Goal: Information Seeking & Learning: Learn about a topic

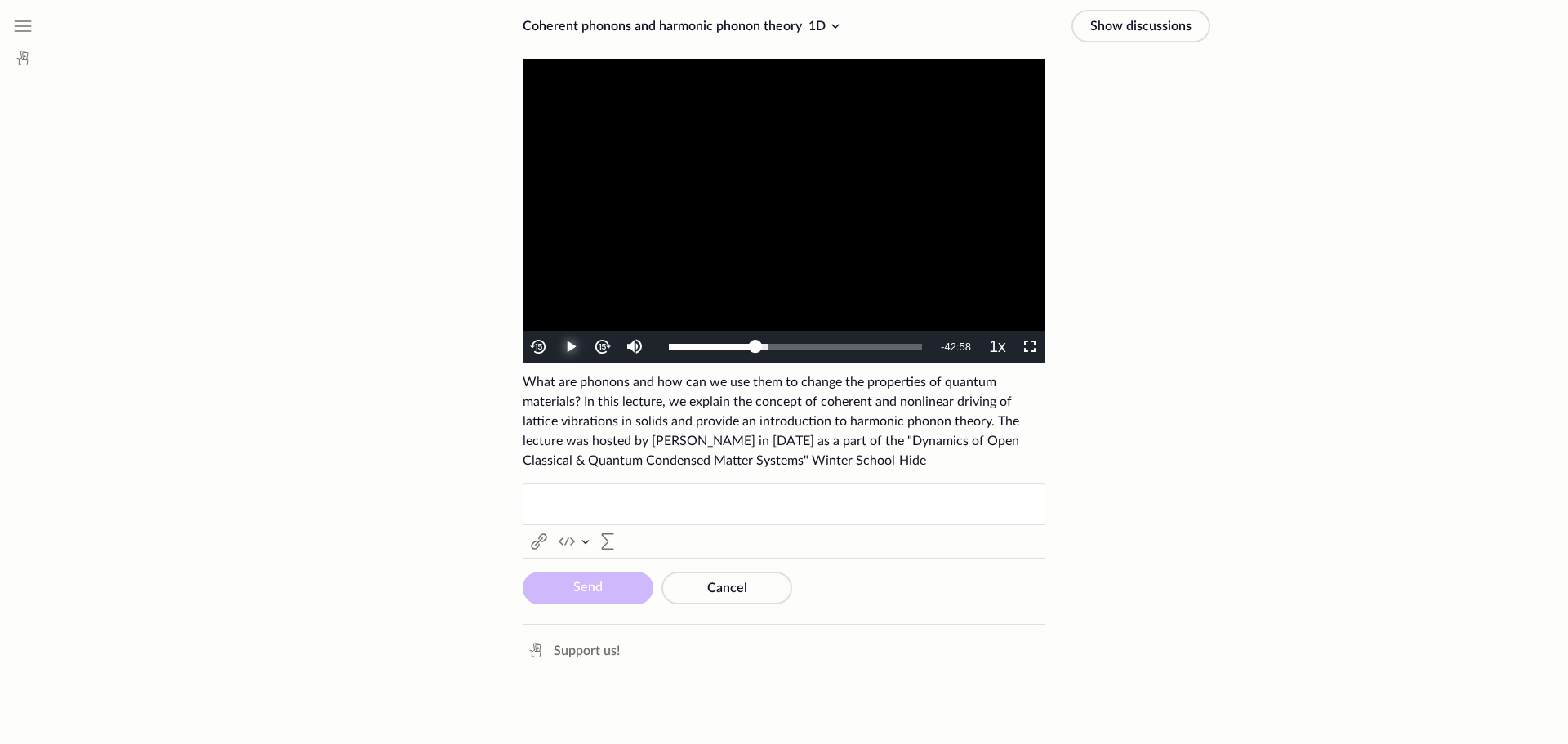
click at [571, 347] on span "Video Player" at bounding box center [571, 347] width 0 height 0
click at [1030, 347] on span "Video Player" at bounding box center [1030, 347] width 0 height 0
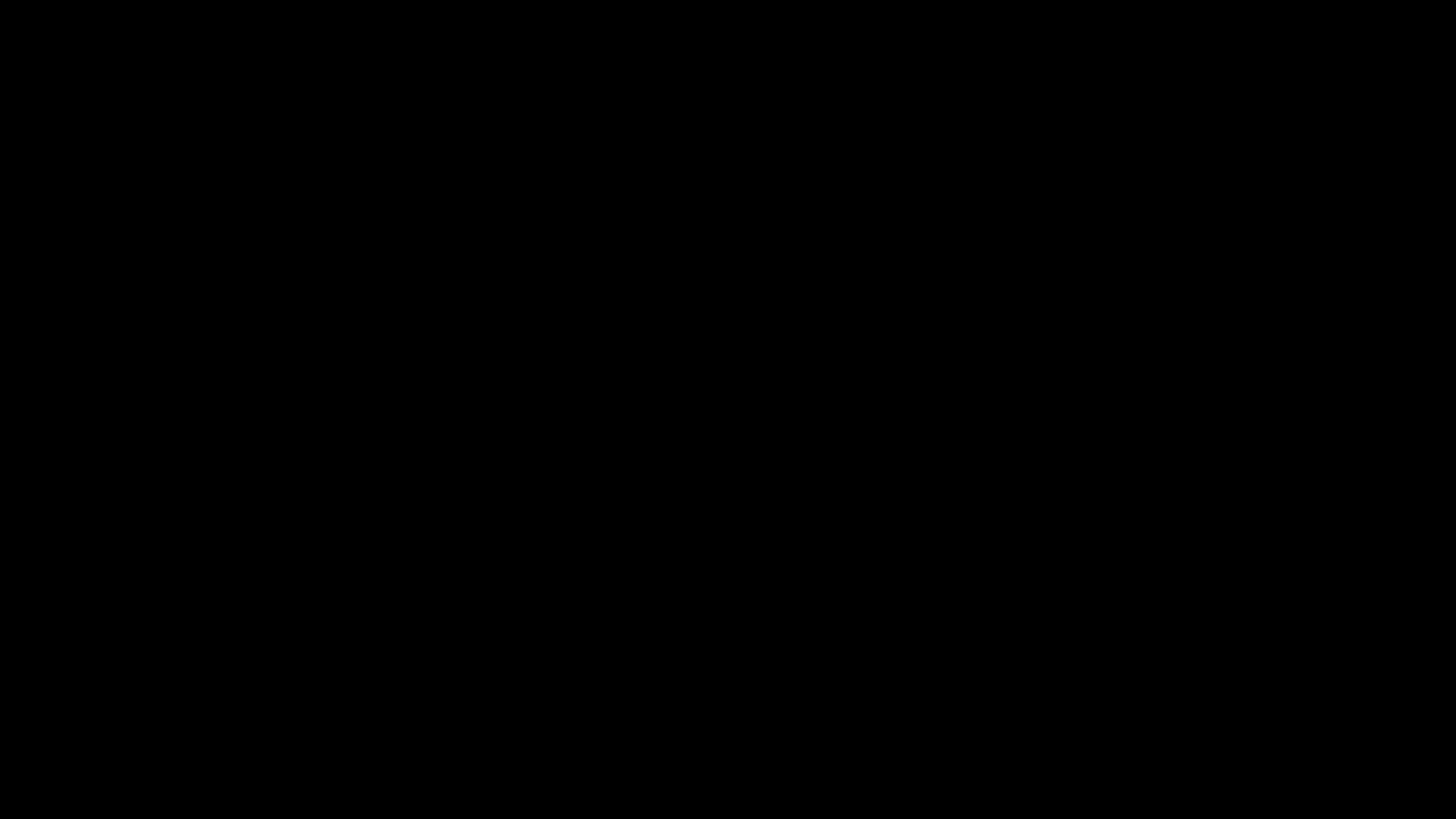
click at [1426, 691] on button "Non-Fullscreen" at bounding box center [1441, 804] width 30 height 30
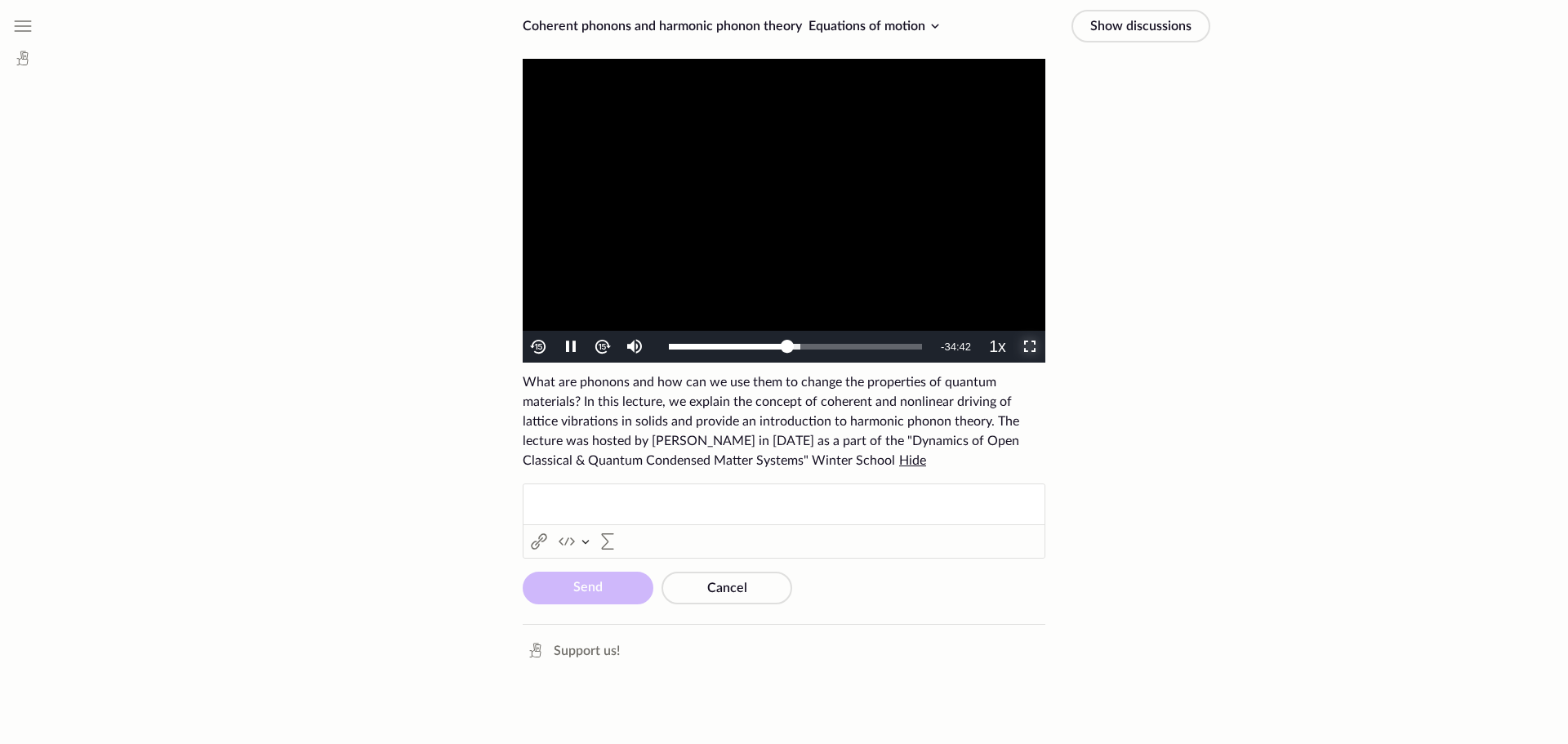
click at [1030, 347] on span "Video Player" at bounding box center [1030, 347] width 0 height 0
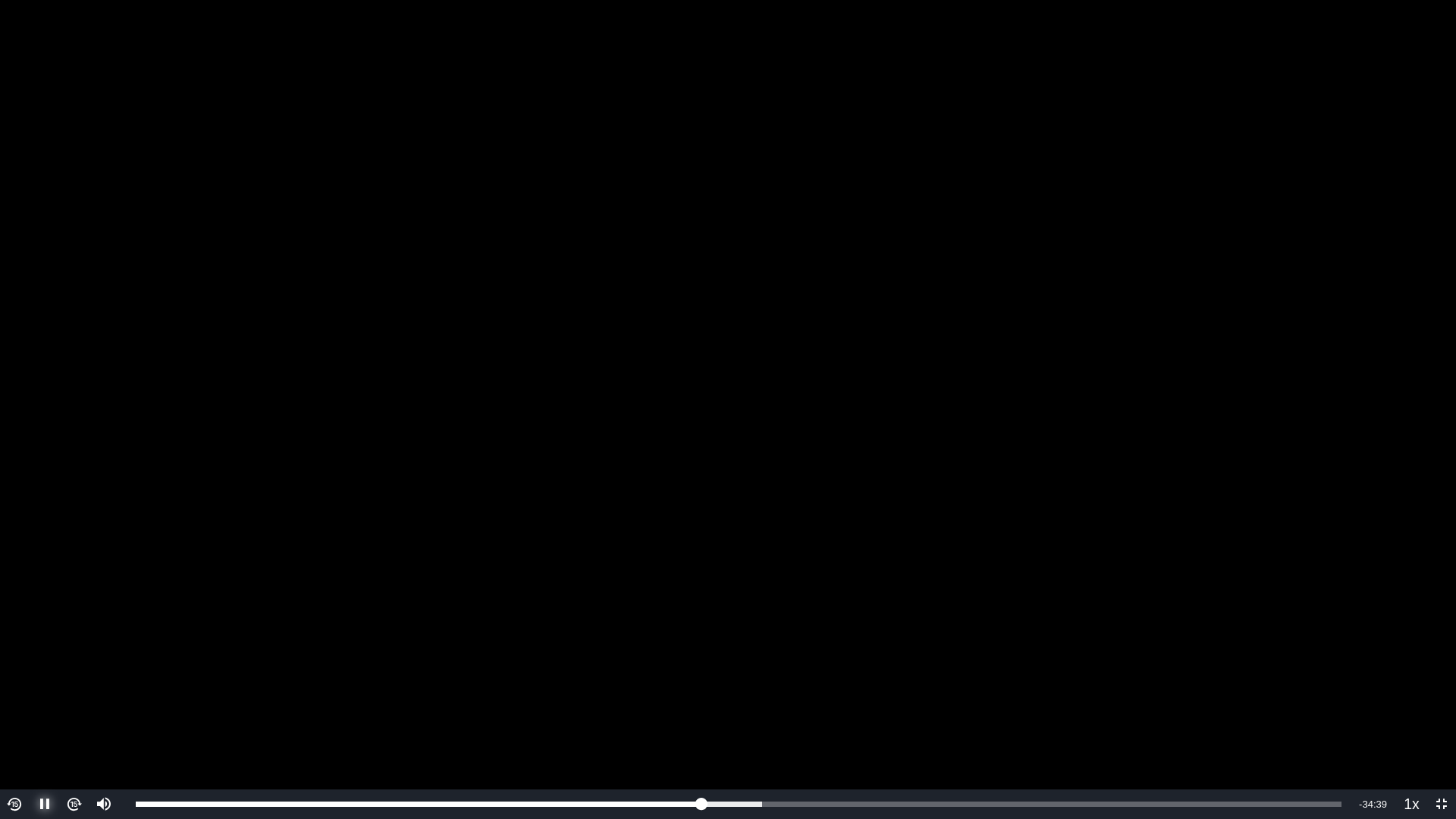
click at [45, 691] on span "Video Player" at bounding box center [45, 805] width 0 height 0
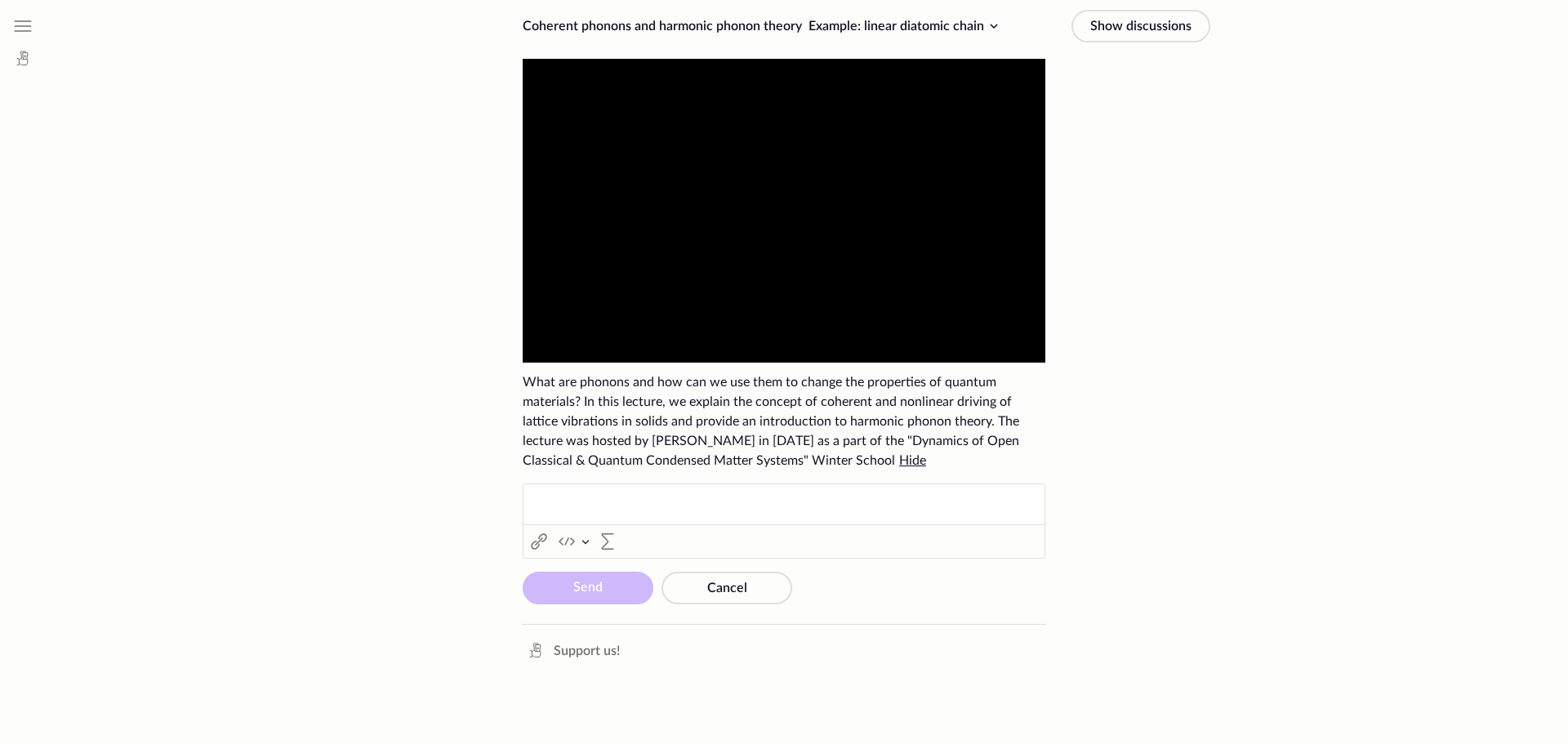
click at [670, 439] on span "What are phonons and how can we use them to change the properties of quantum ma…" at bounding box center [770, 421] width 496 height 91
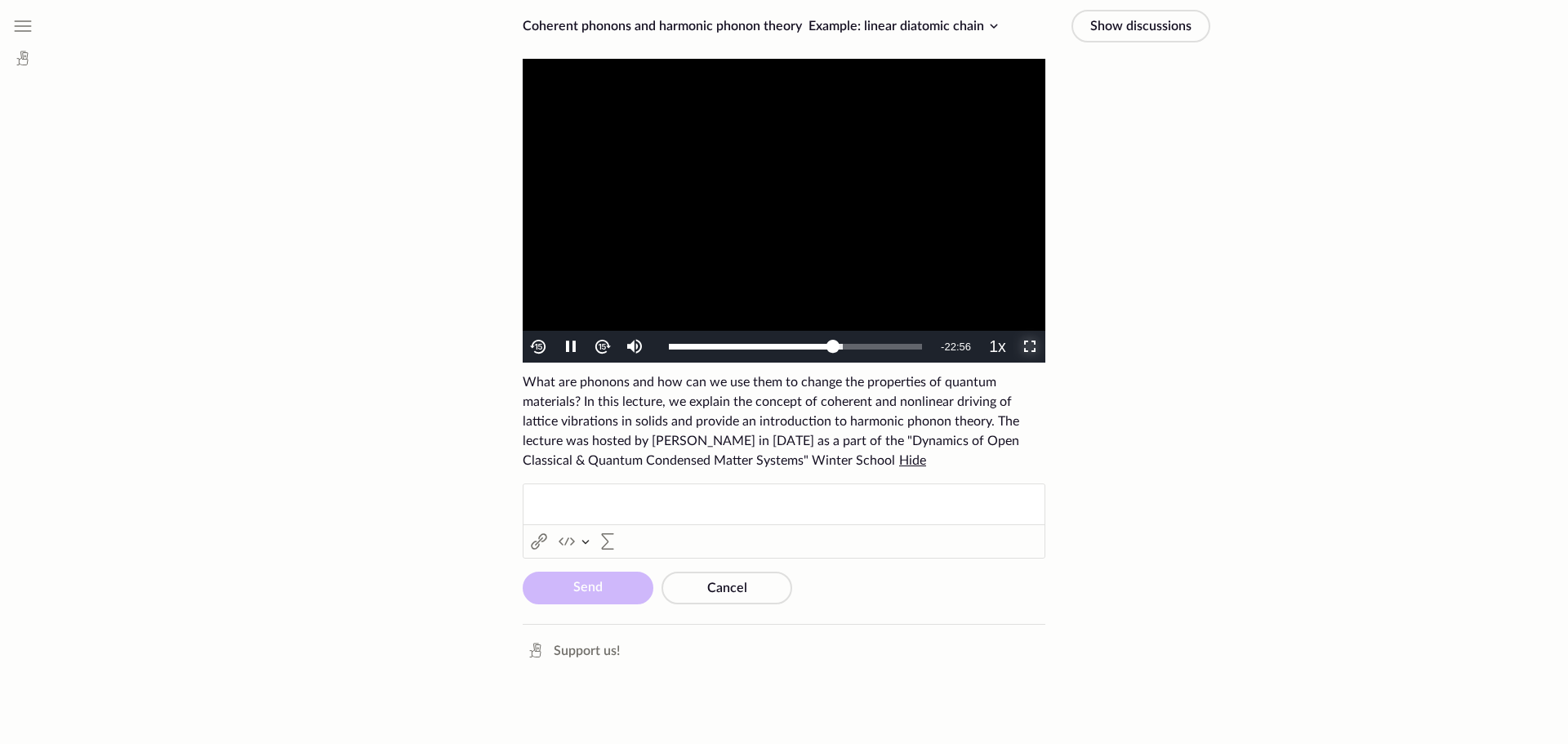
drag, startPoint x: 1029, startPoint y: 346, endPoint x: 1029, endPoint y: 445, distance: 99.0
click at [1030, 347] on span "Video Player" at bounding box center [1030, 347] width 0 height 0
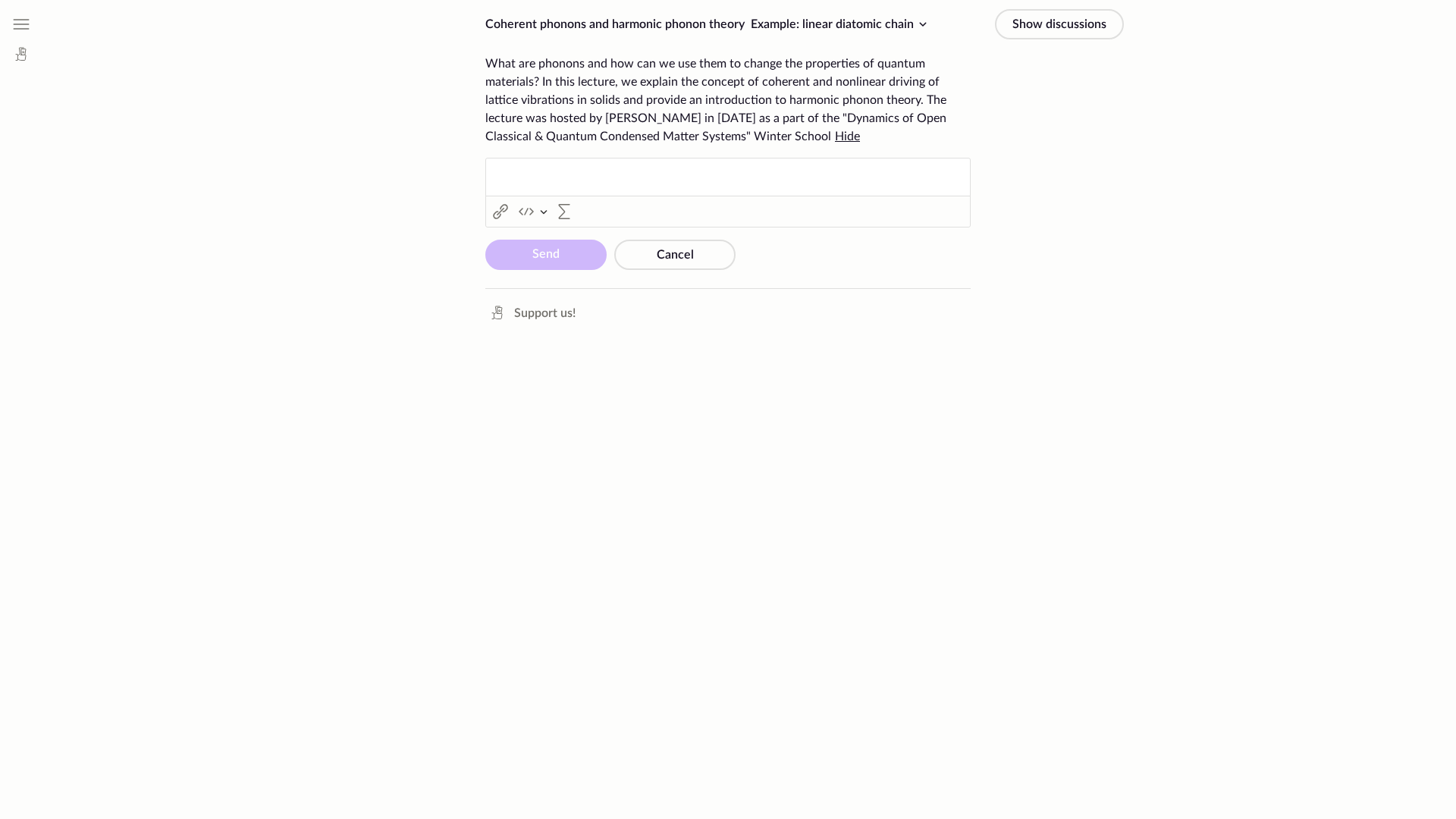
click at [941, 25] on button "Non-Fullscreen" at bounding box center [955, 40] width 30 height 30
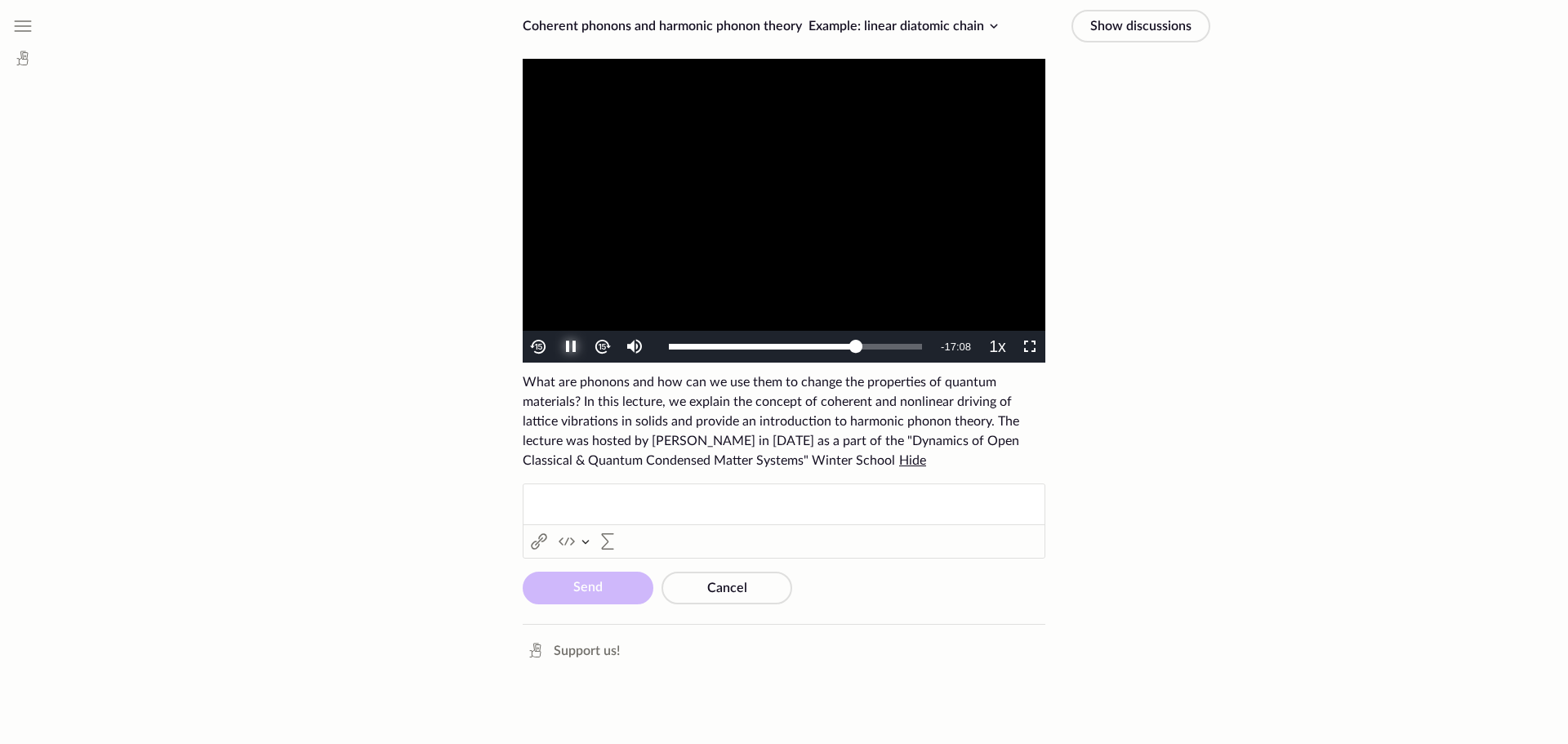
click at [571, 347] on span "Video Player" at bounding box center [571, 347] width 0 height 0
click at [1030, 347] on span "Video Player" at bounding box center [1030, 347] width 0 height 0
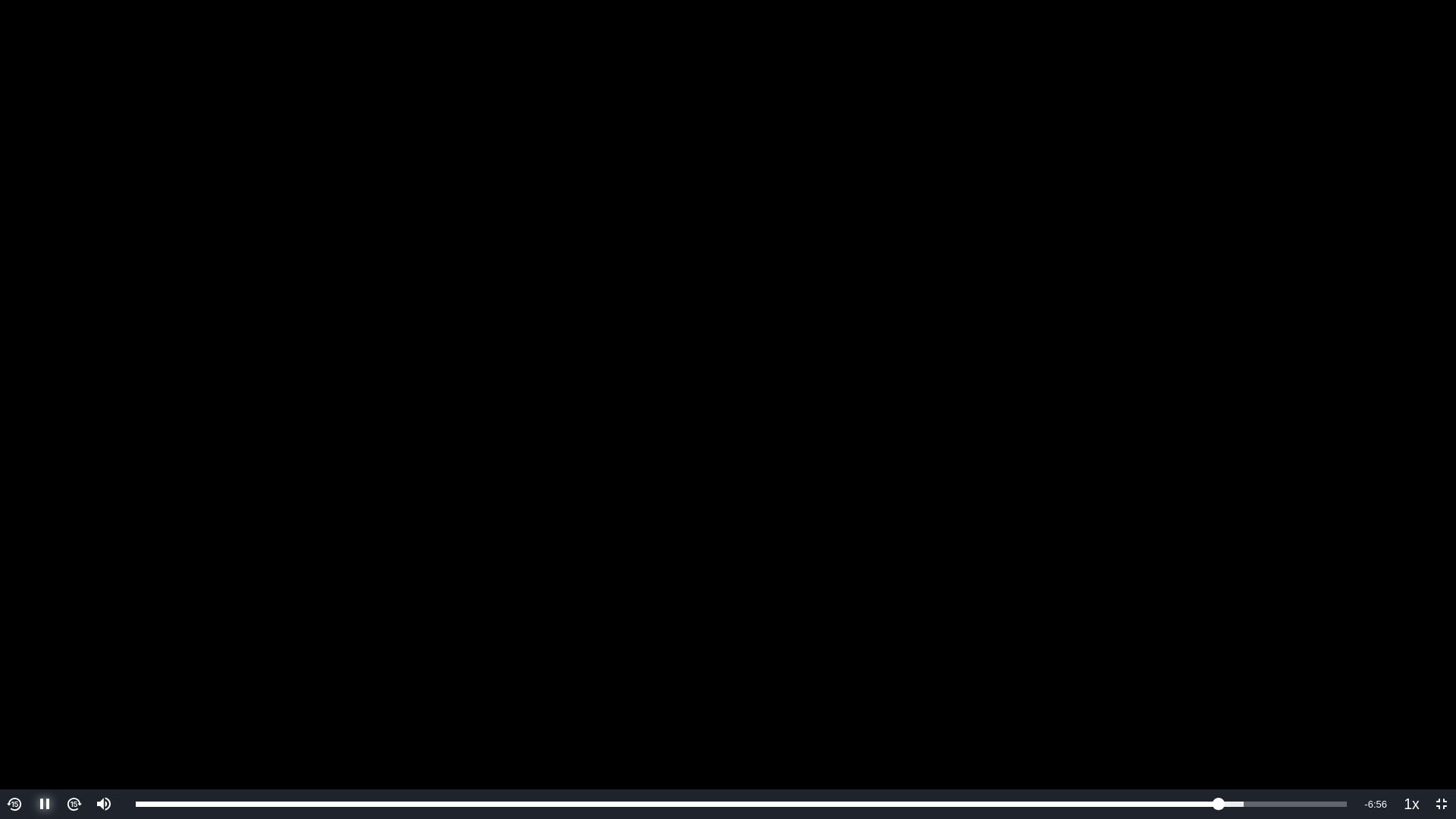
click at [45, 691] on span "Video Player" at bounding box center [45, 805] width 0 height 0
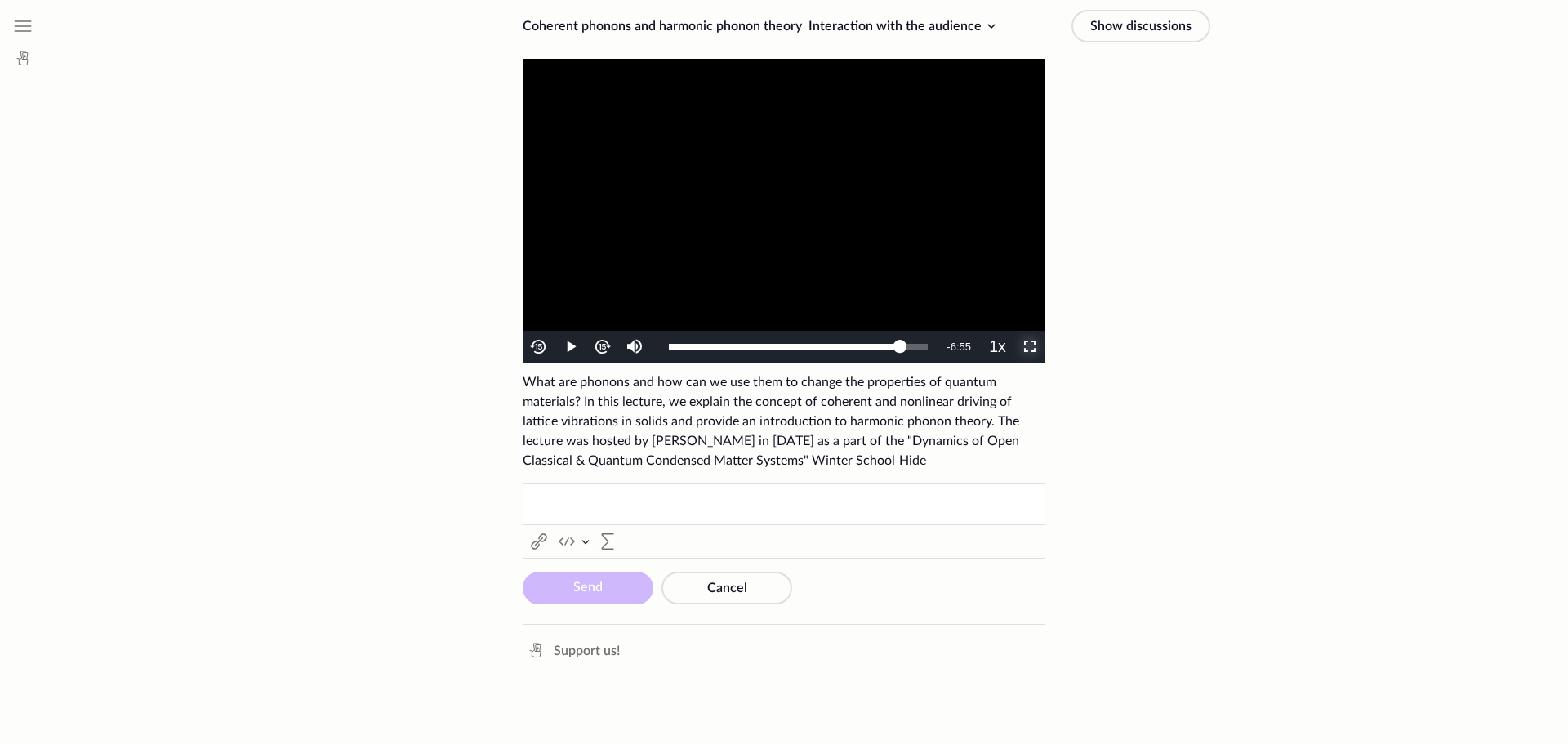
click at [1030, 347] on span "Video Player" at bounding box center [1030, 347] width 0 height 0
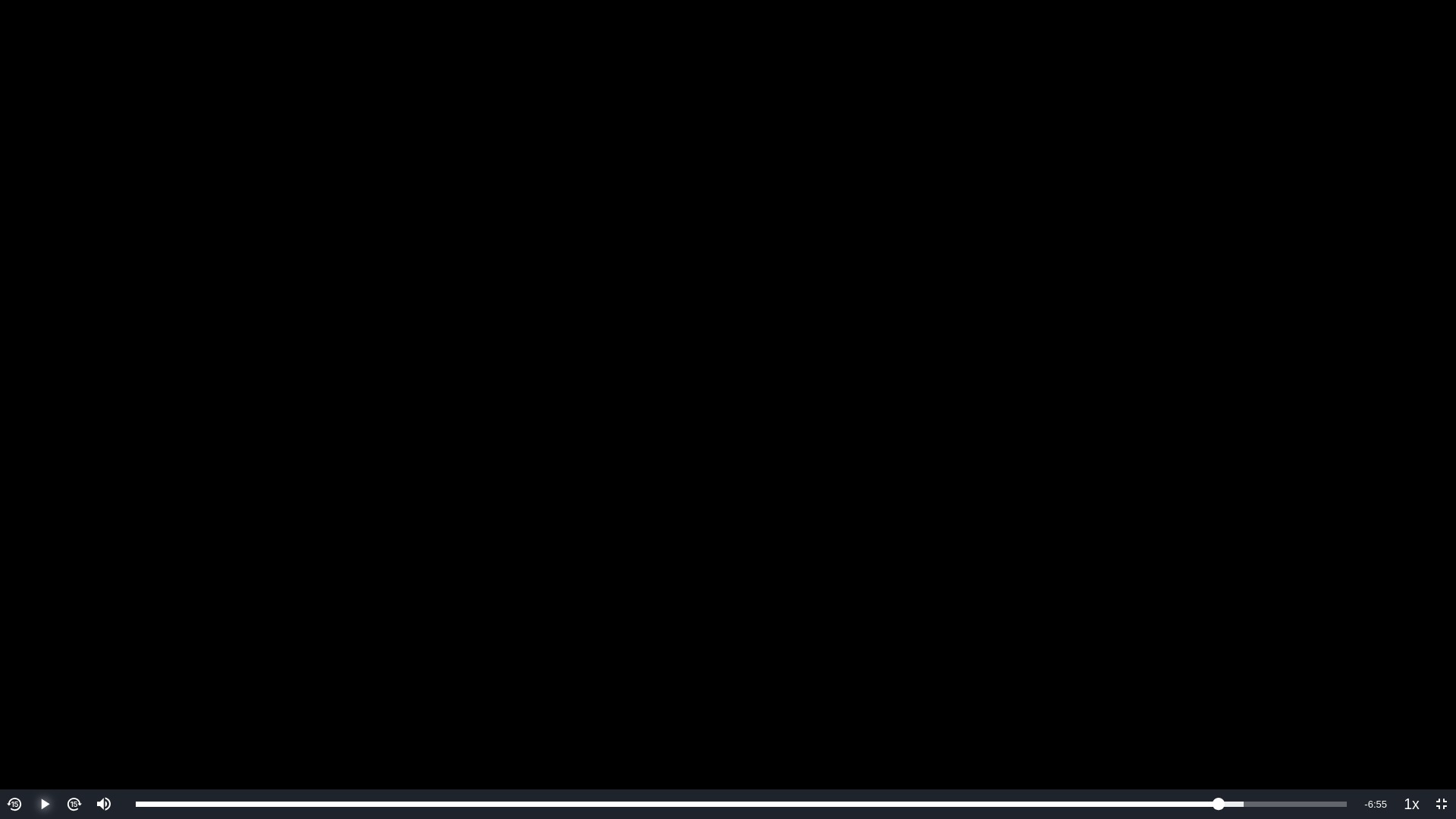
click at [45, 691] on span "Video Player" at bounding box center [45, 805] width 0 height 0
click at [1441, 691] on span "Video Player" at bounding box center [1441, 805] width 0 height 0
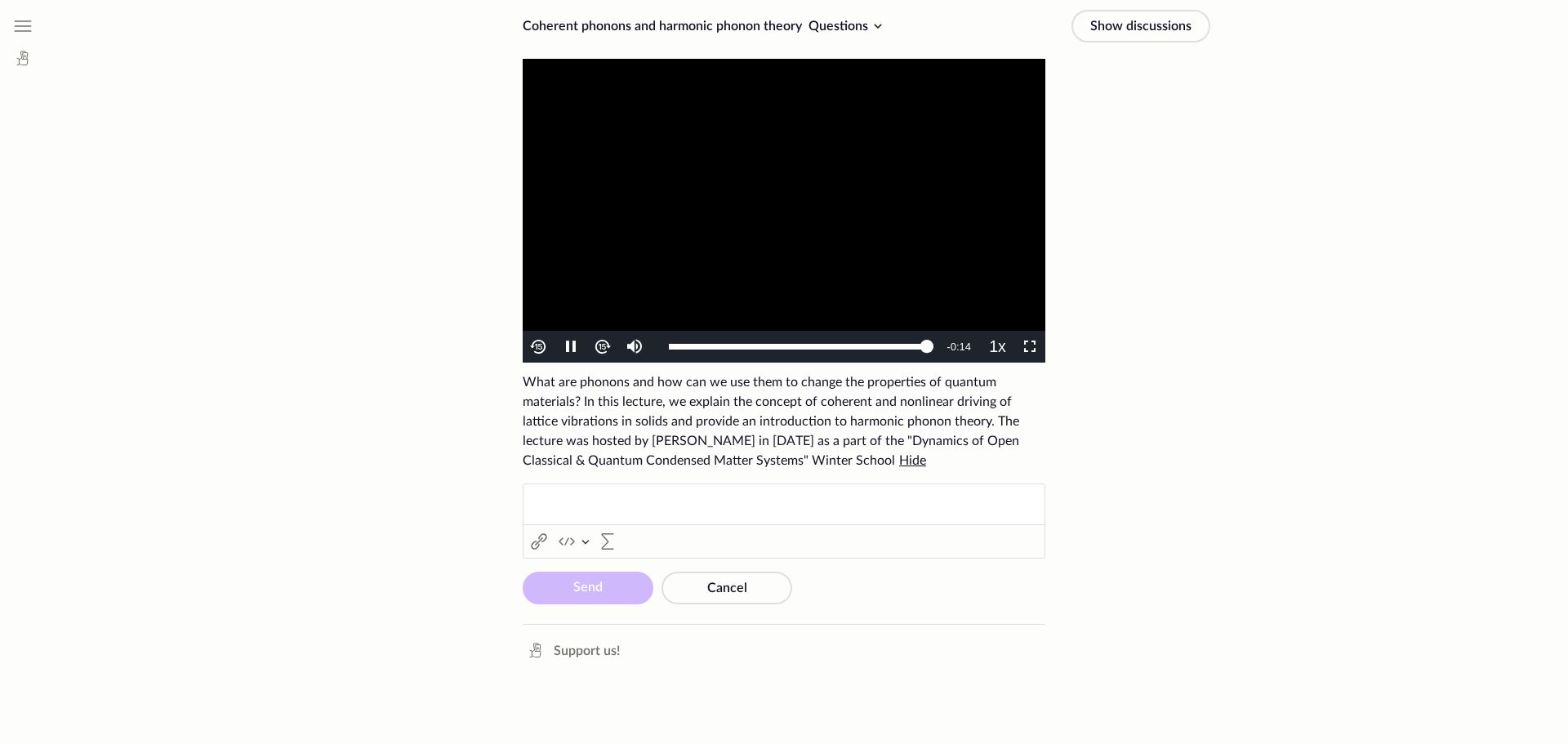
click at [875, 32] on icon at bounding box center [877, 26] width 19 height 19
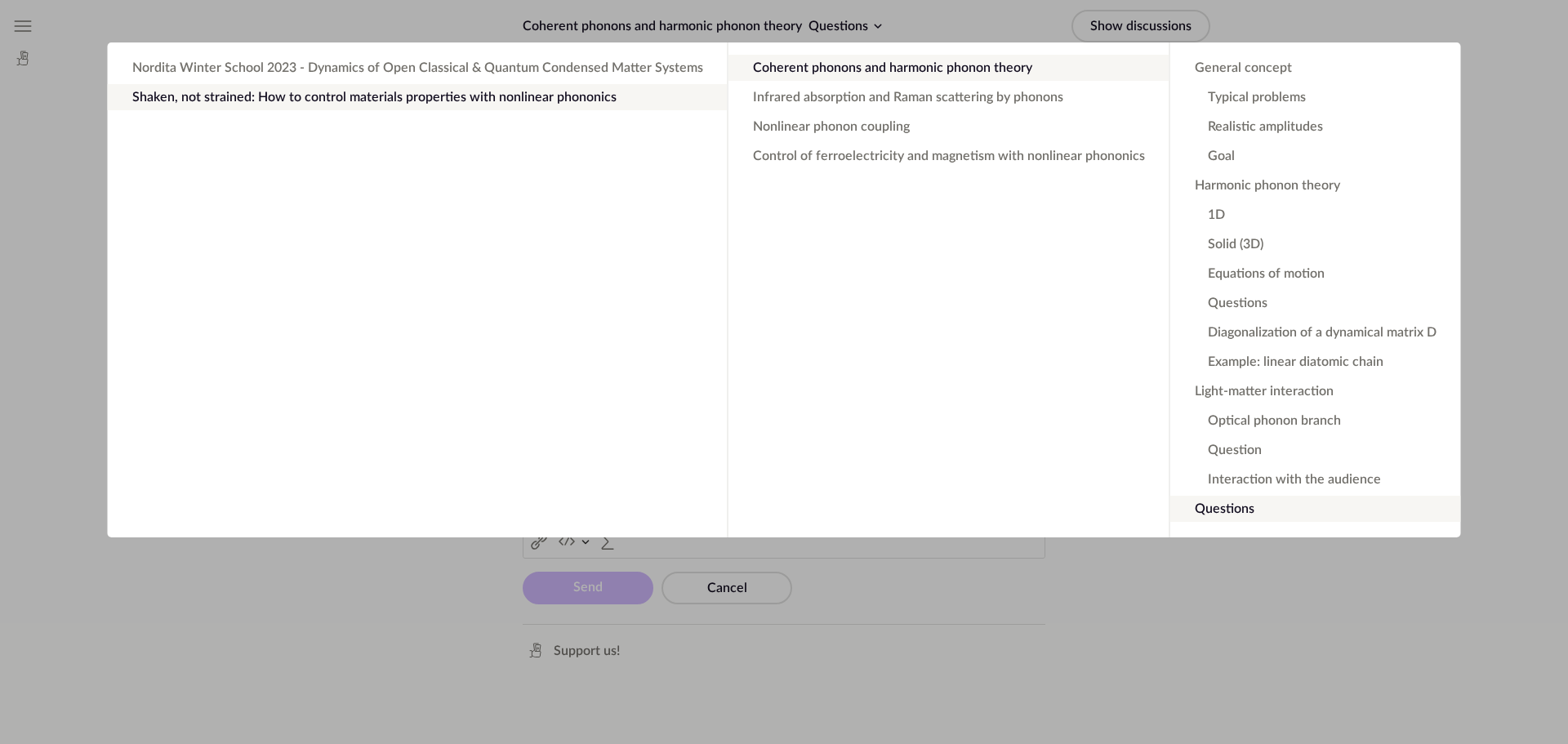
click at [1524, 329] on app-backdrop at bounding box center [784, 372] width 1568 height 744
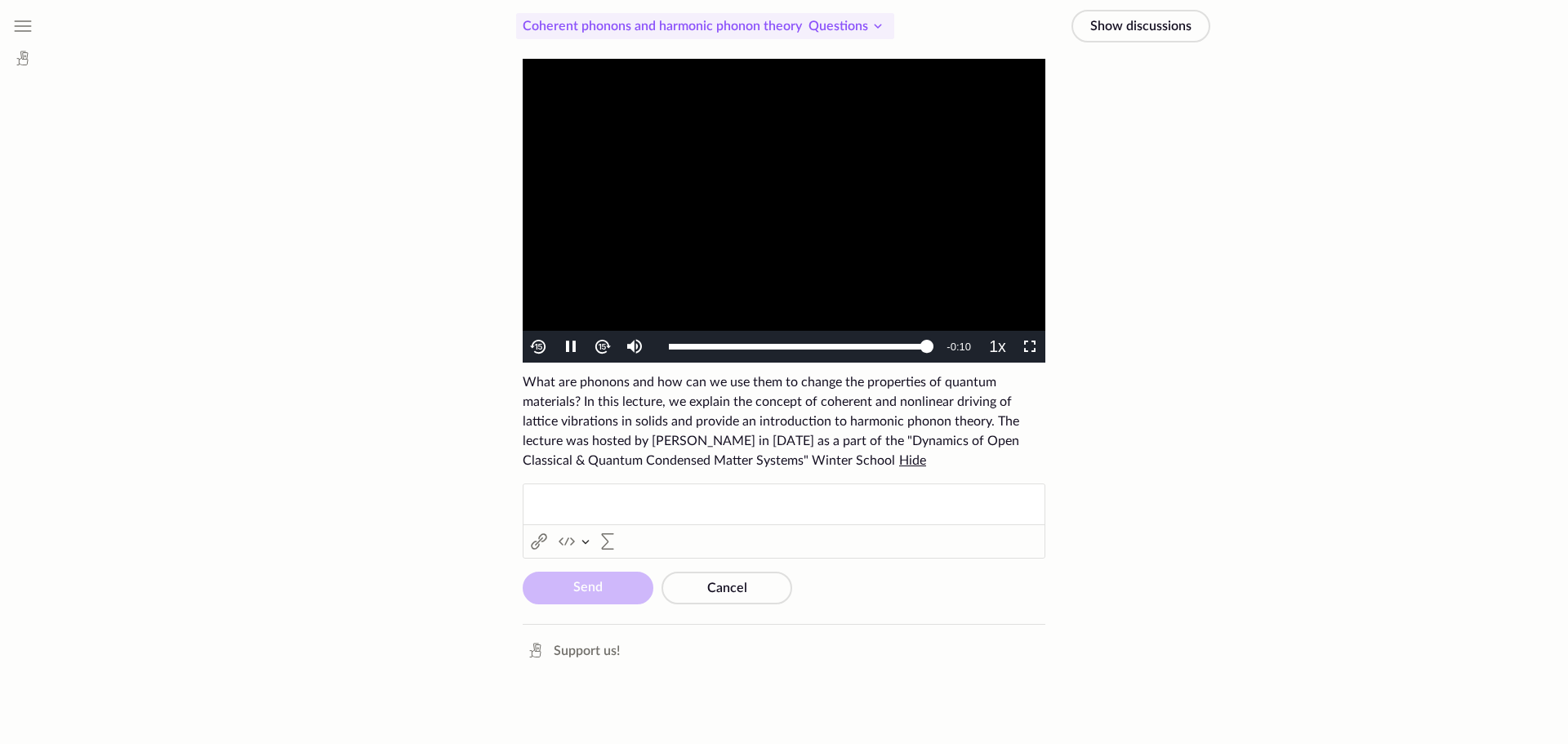
click at [843, 25] on span "Questions" at bounding box center [838, 26] width 59 height 13
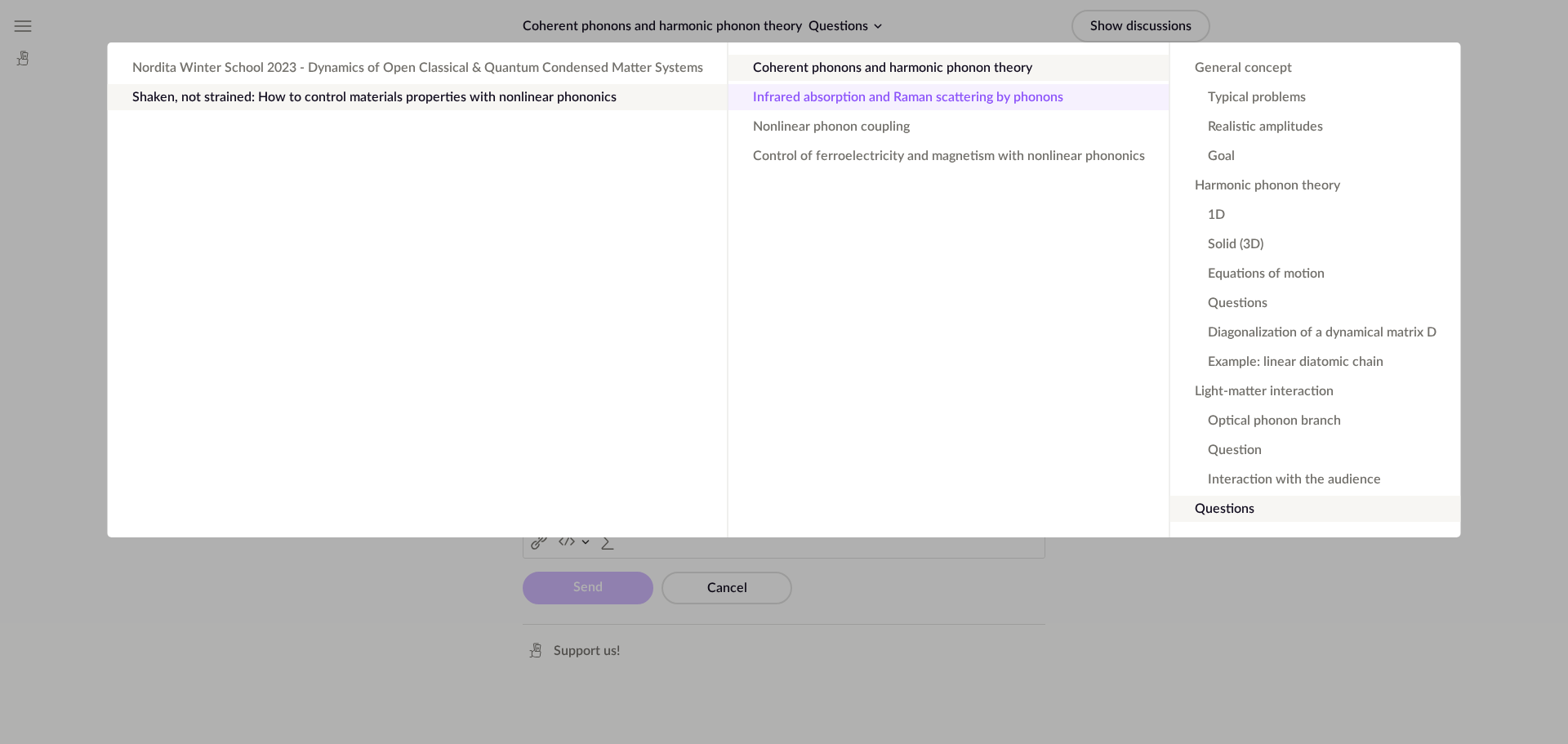
click at [938, 99] on button "Infrared absorption and Raman scattering by phonons" at bounding box center [949, 96] width 441 height 26
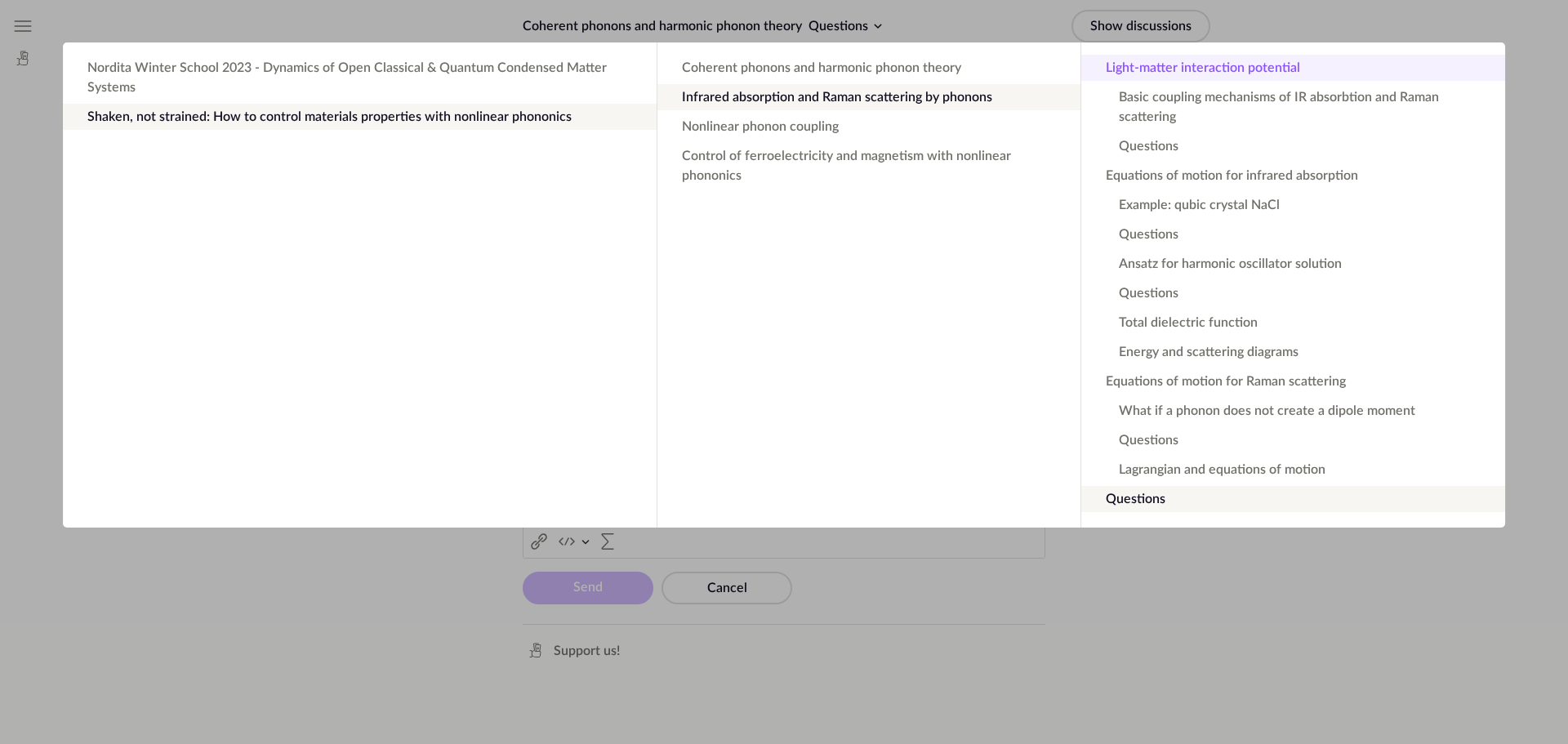
click at [1200, 63] on button "Light-matter interaction potential" at bounding box center [1293, 67] width 424 height 26
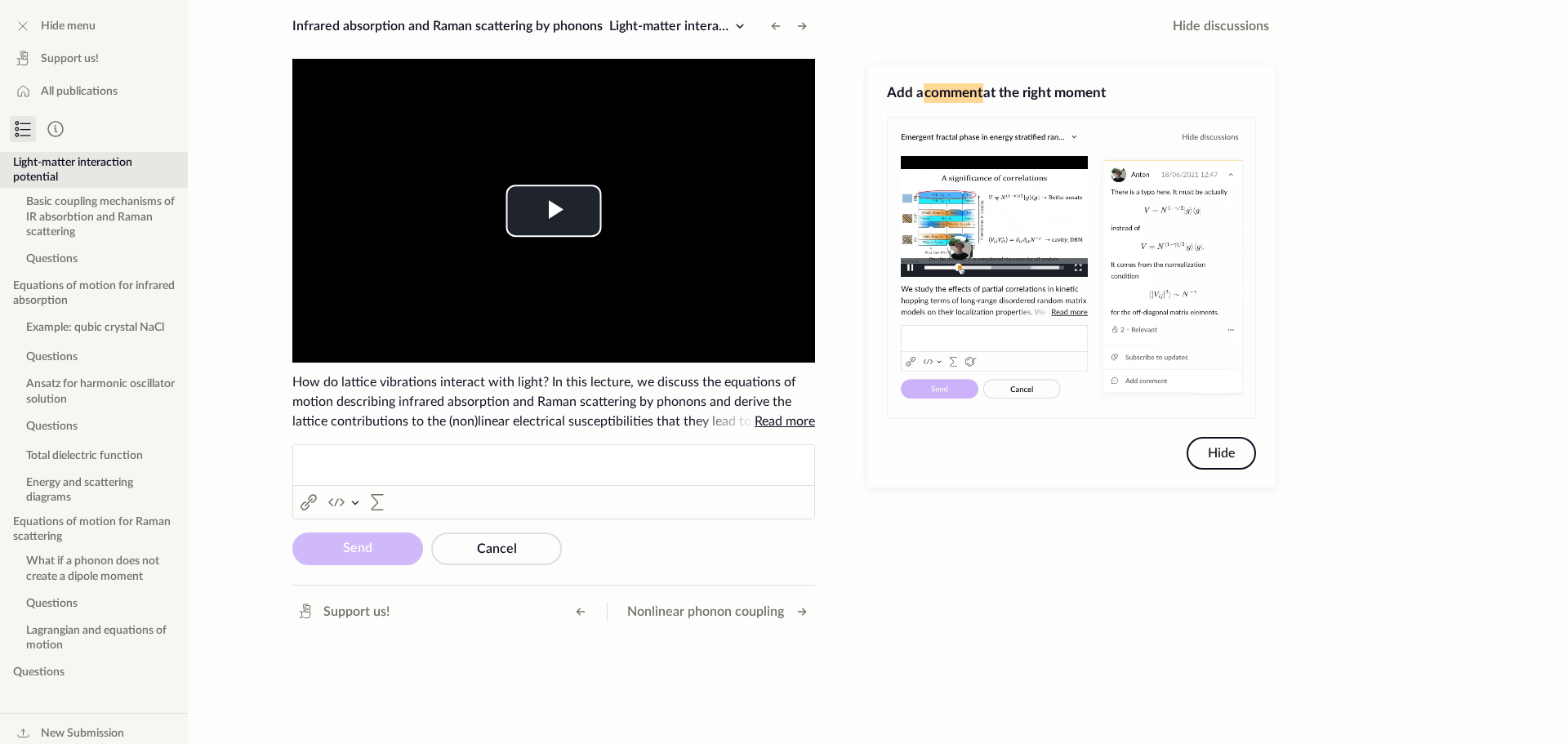
click at [1222, 443] on button "Hide" at bounding box center [1221, 453] width 69 height 33
